Goal: Navigation & Orientation: Find specific page/section

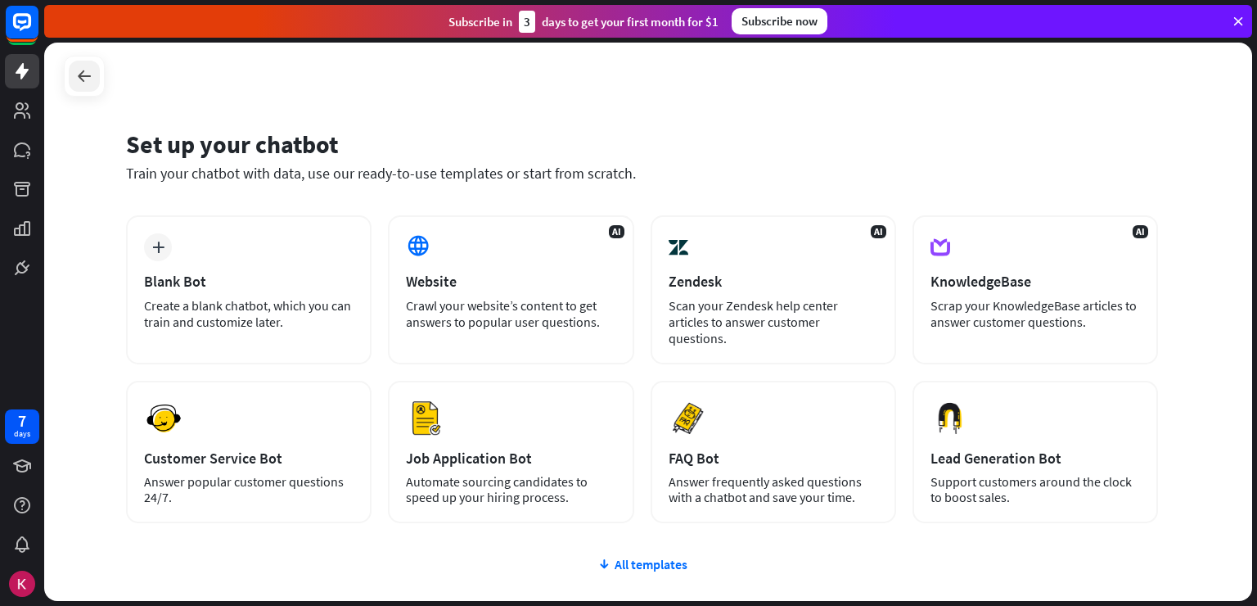
click at [77, 77] on icon at bounding box center [84, 76] width 20 height 20
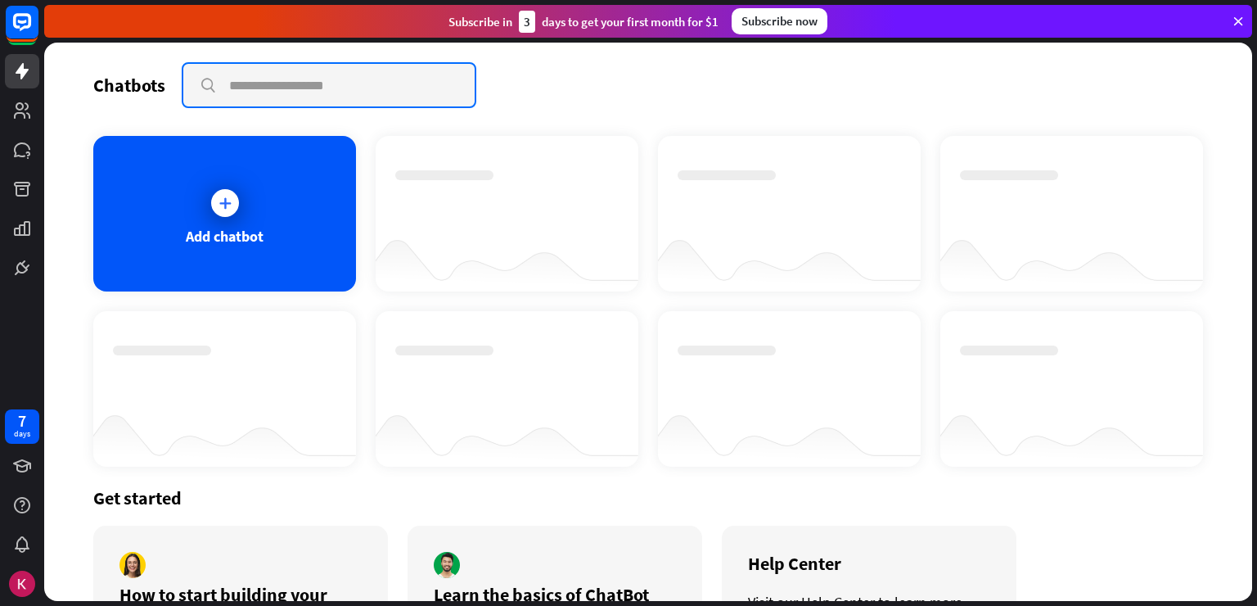
click at [346, 97] on input "text" at bounding box center [328, 85] width 291 height 43
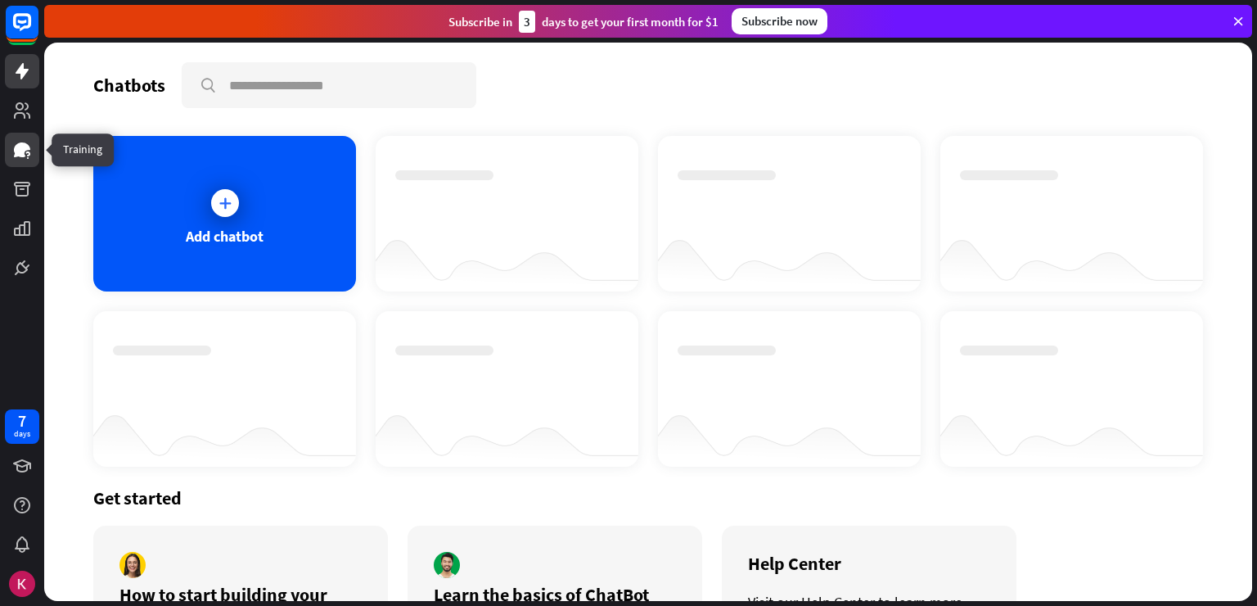
click at [23, 150] on icon at bounding box center [22, 149] width 16 height 15
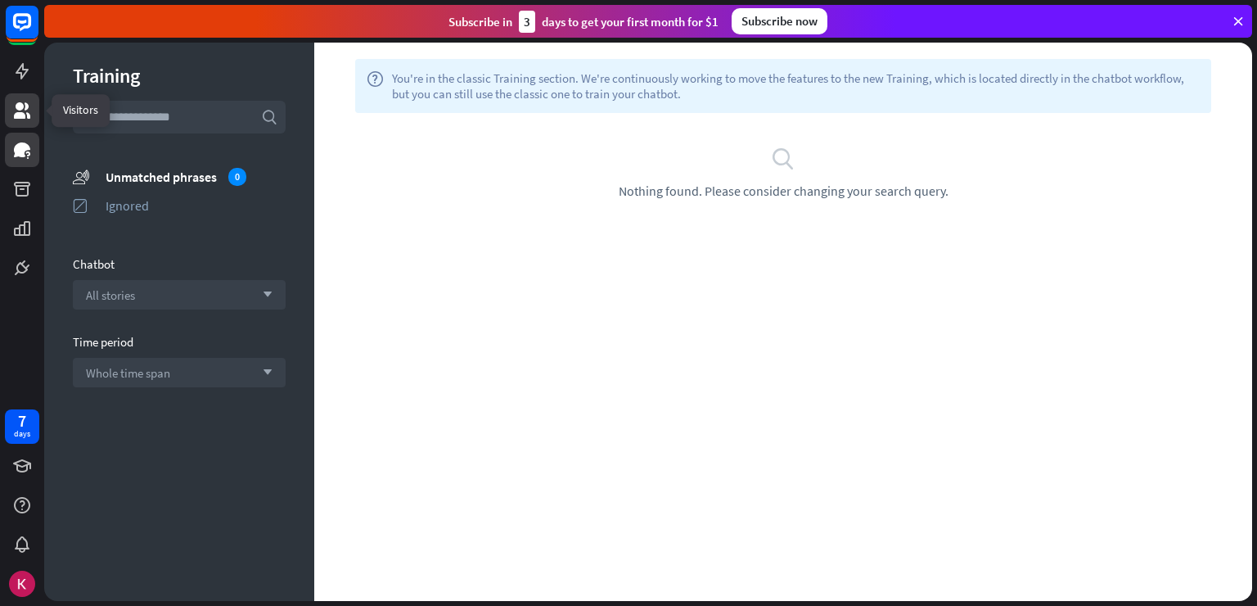
click at [34, 119] on link at bounding box center [22, 110] width 34 height 34
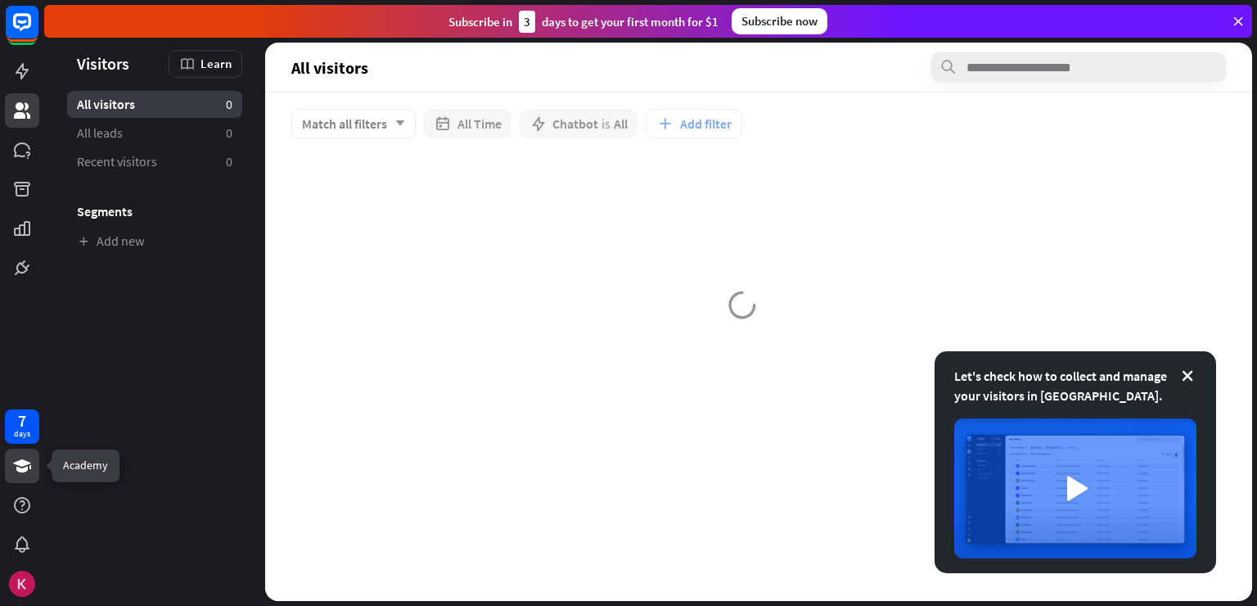
click at [8, 466] on link at bounding box center [22, 465] width 34 height 34
